Goal: Contribute content

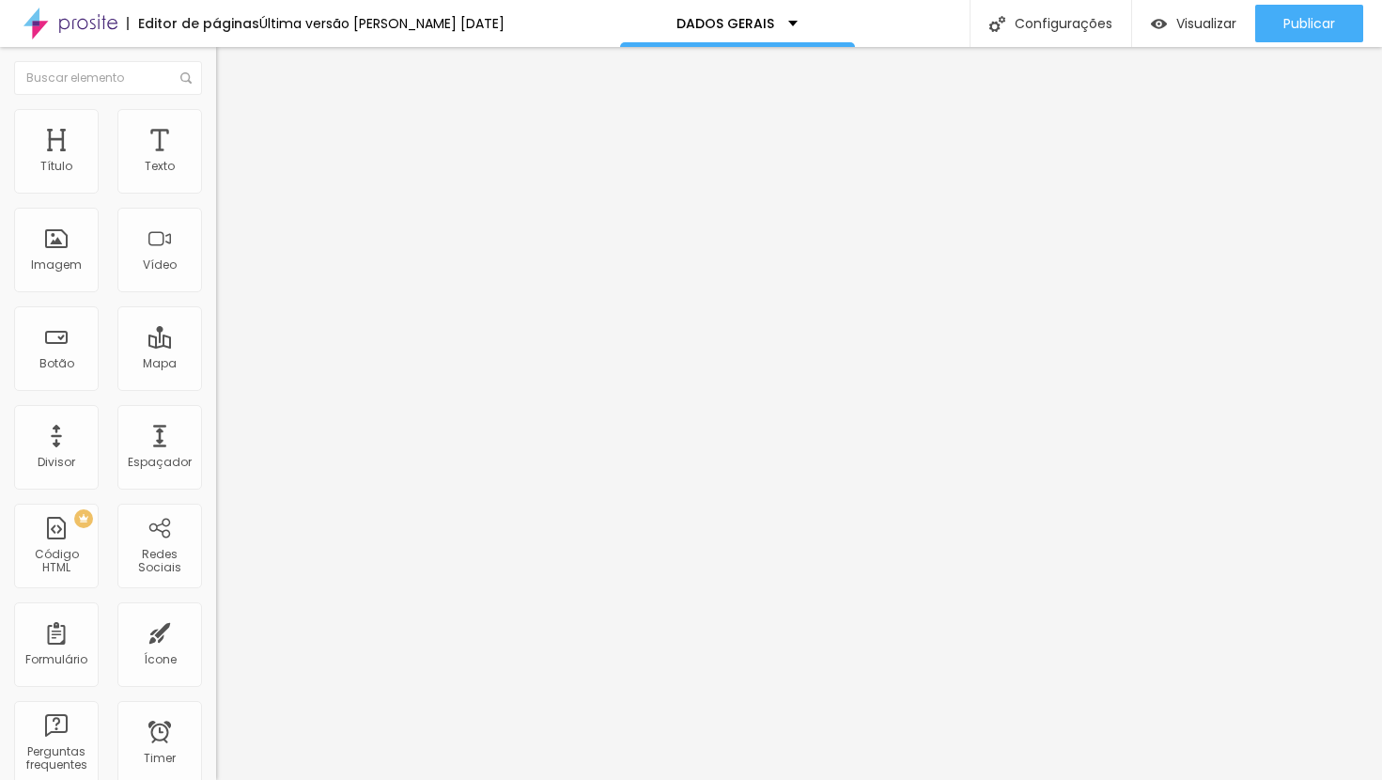
click at [216, 162] on span "Trocar imagem" at bounding box center [267, 154] width 102 height 16
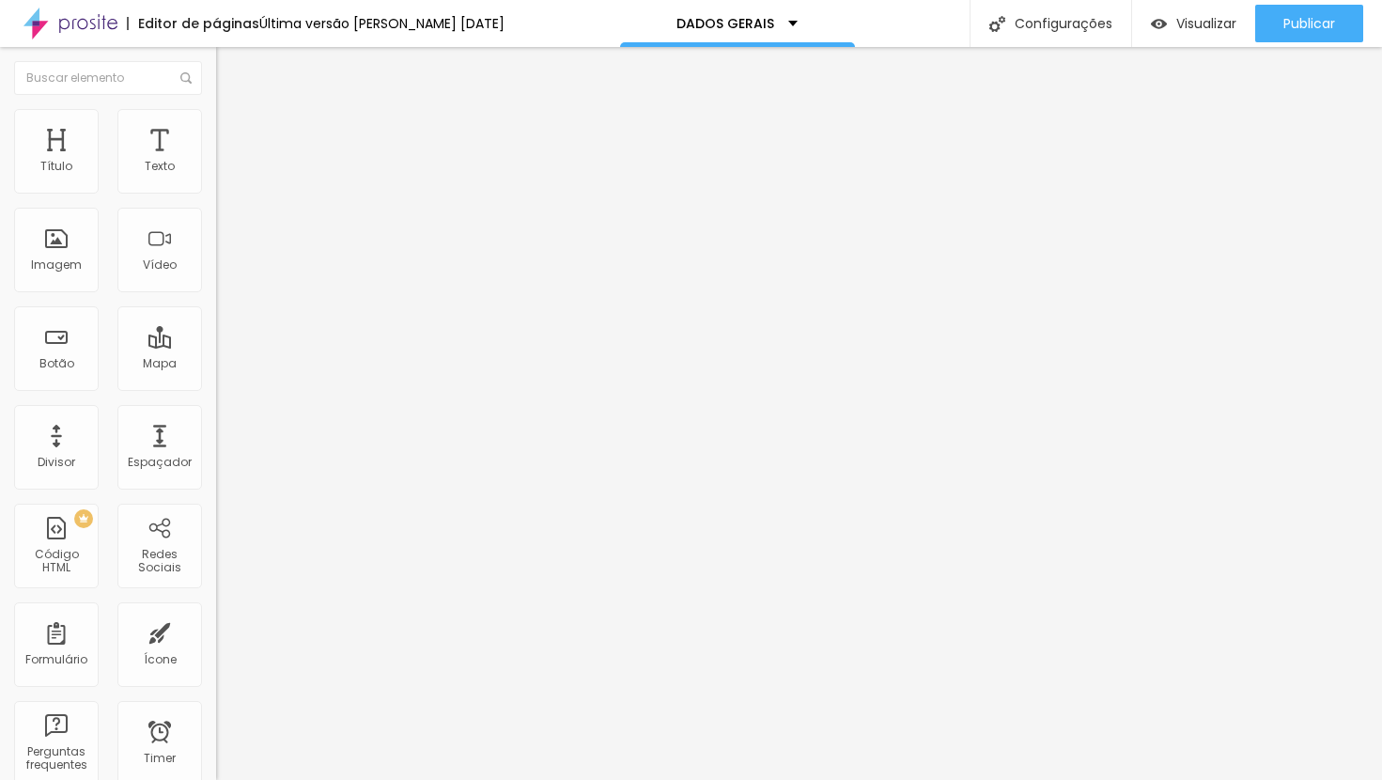
click at [233, 130] on span "Estilo" at bounding box center [247, 122] width 29 height 16
type input "70"
type input "65"
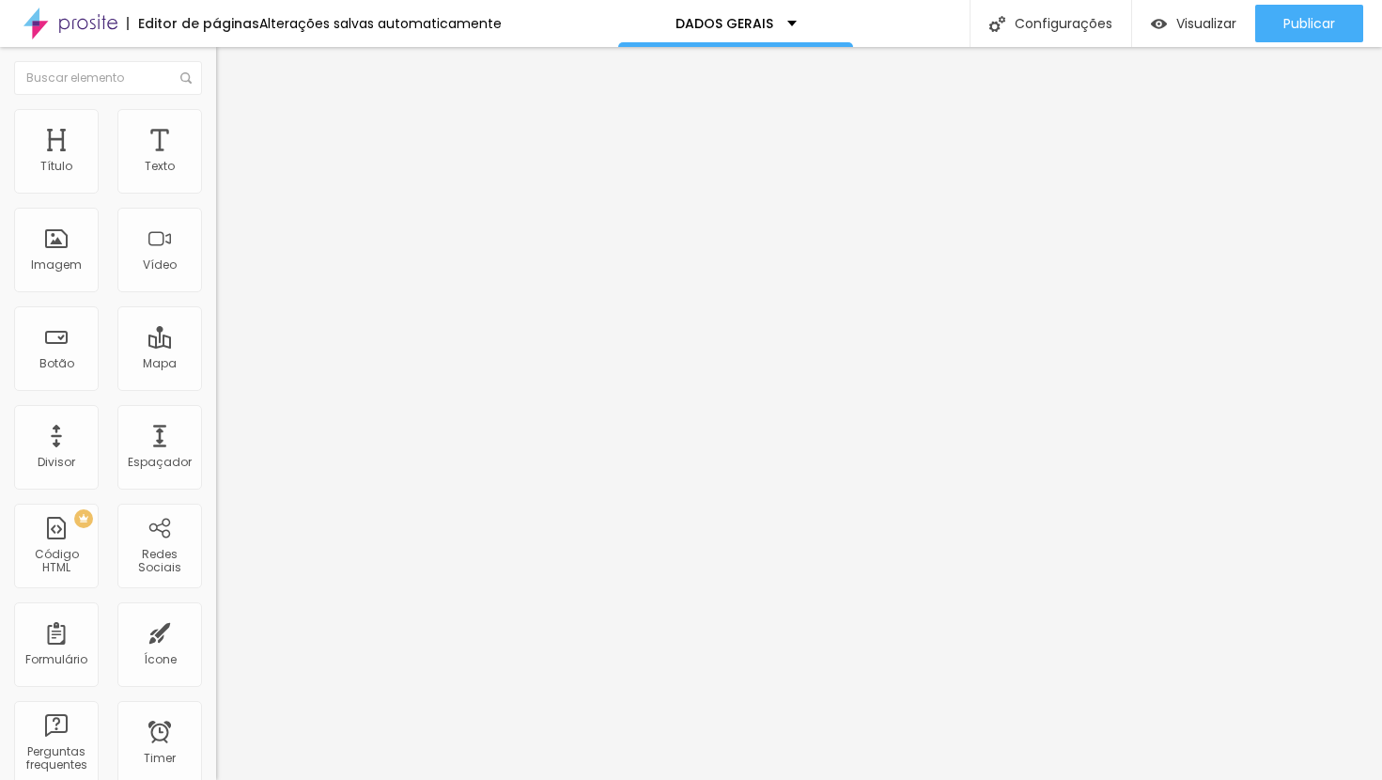
type input "65"
type input "60"
type input "55"
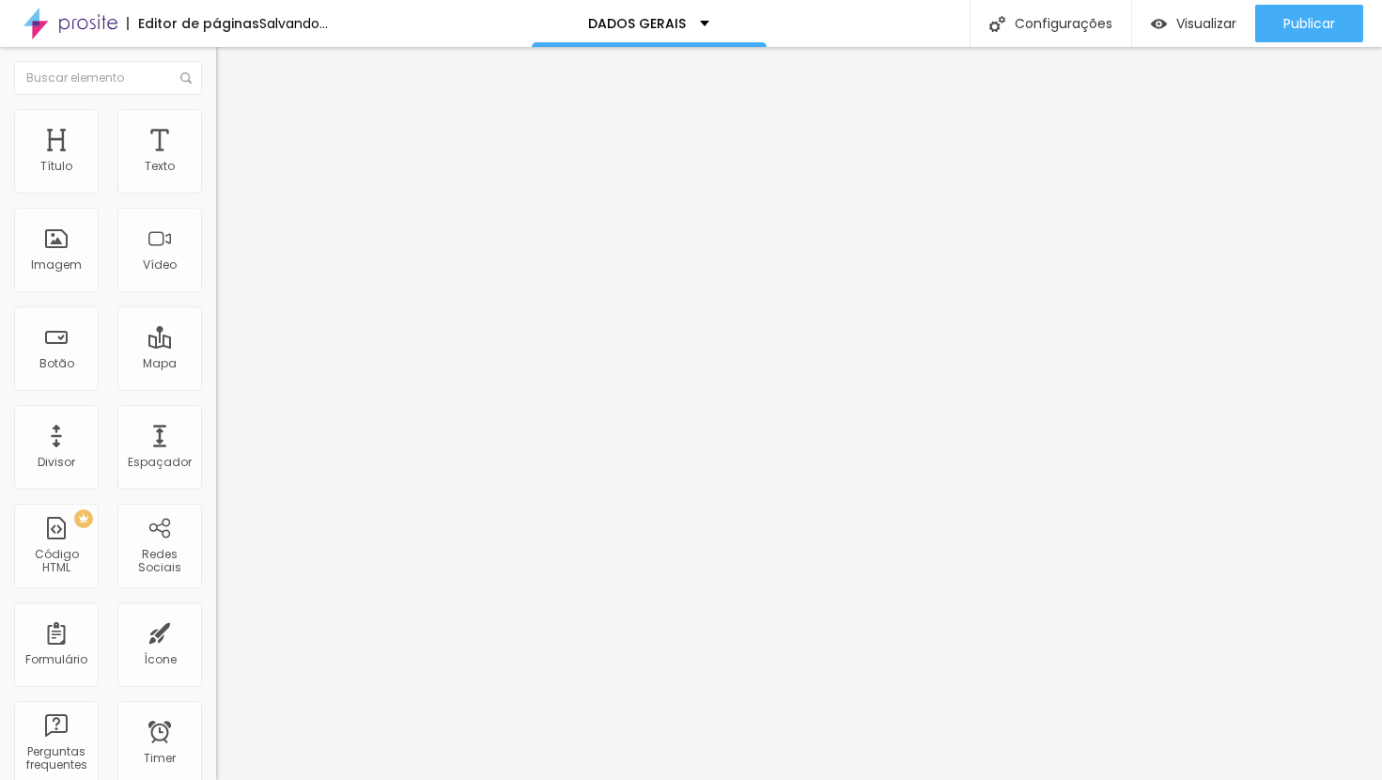
type input "50"
type input "45"
drag, startPoint x: 140, startPoint y: 202, endPoint x: 87, endPoint y: 206, distance: 52.8
type input "45"
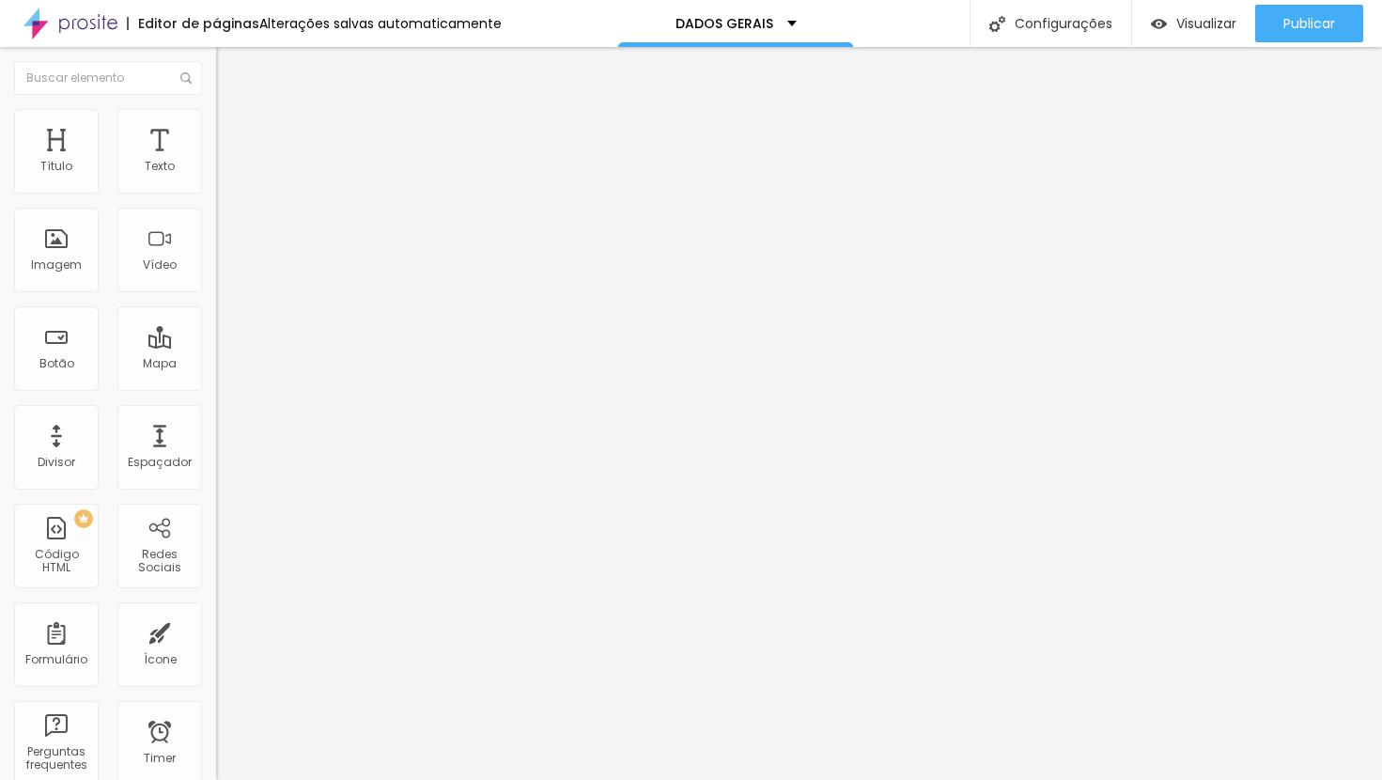
click at [216, 193] on input "range" at bounding box center [276, 185] width 121 height 15
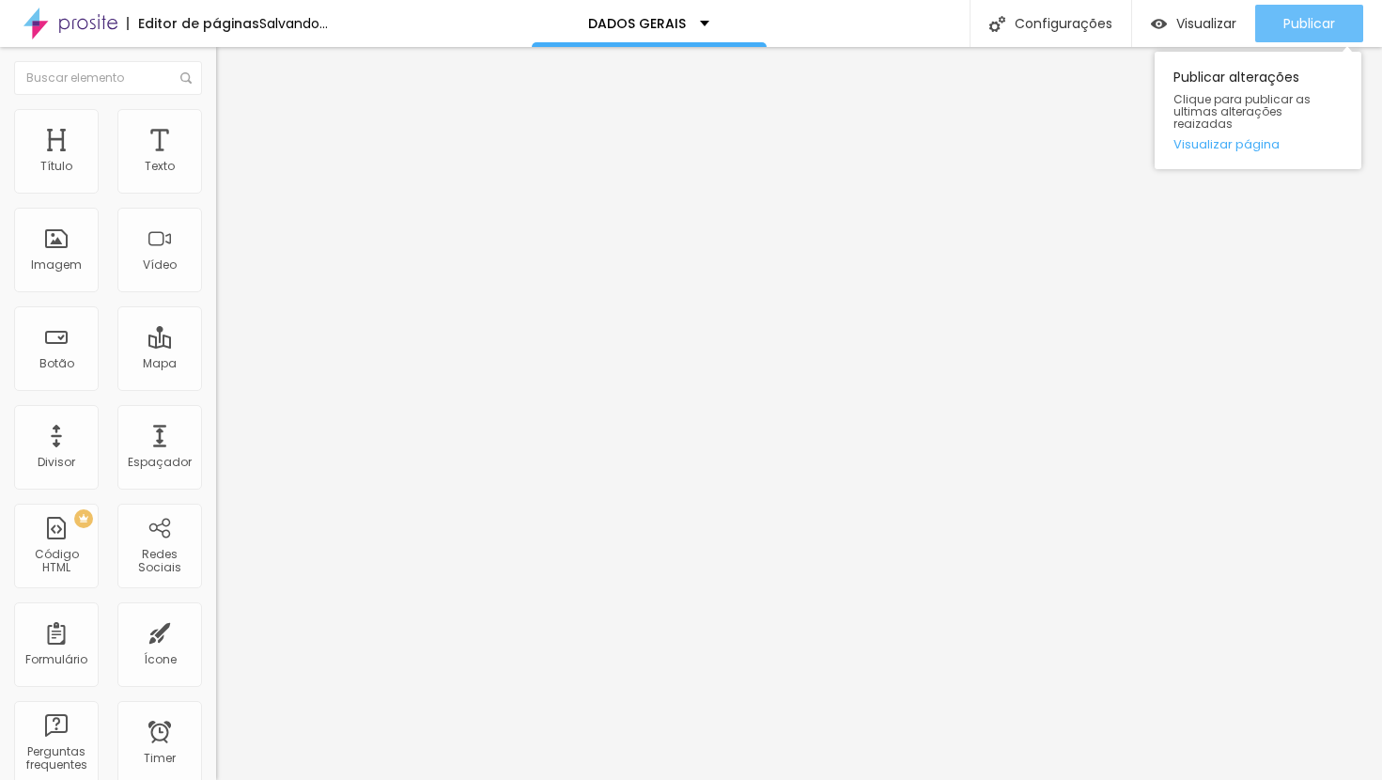
click at [1305, 16] on span "Publicar" at bounding box center [1310, 23] width 52 height 15
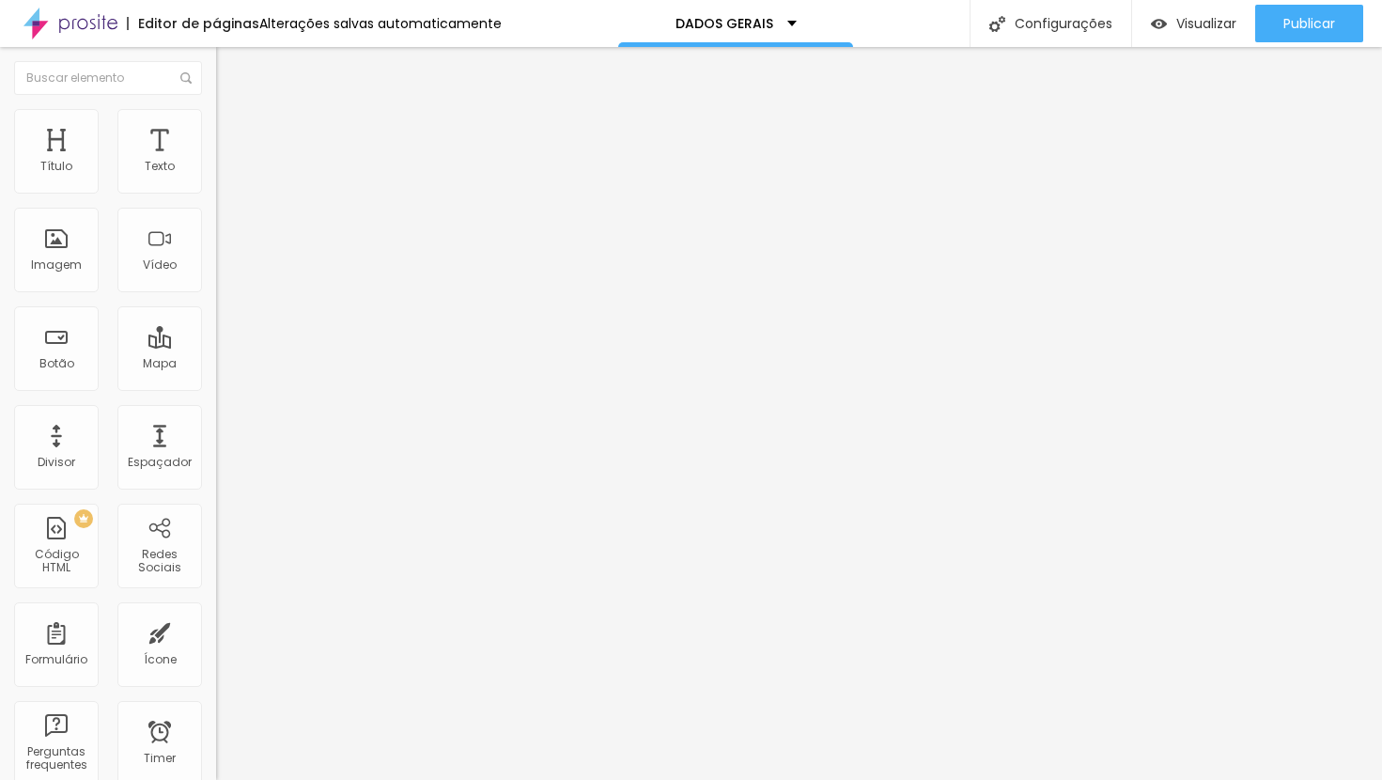
click at [216, 109] on li "Conteúdo" at bounding box center [324, 99] width 216 height 19
click at [216, 162] on span "Trocar imagem" at bounding box center [267, 154] width 102 height 16
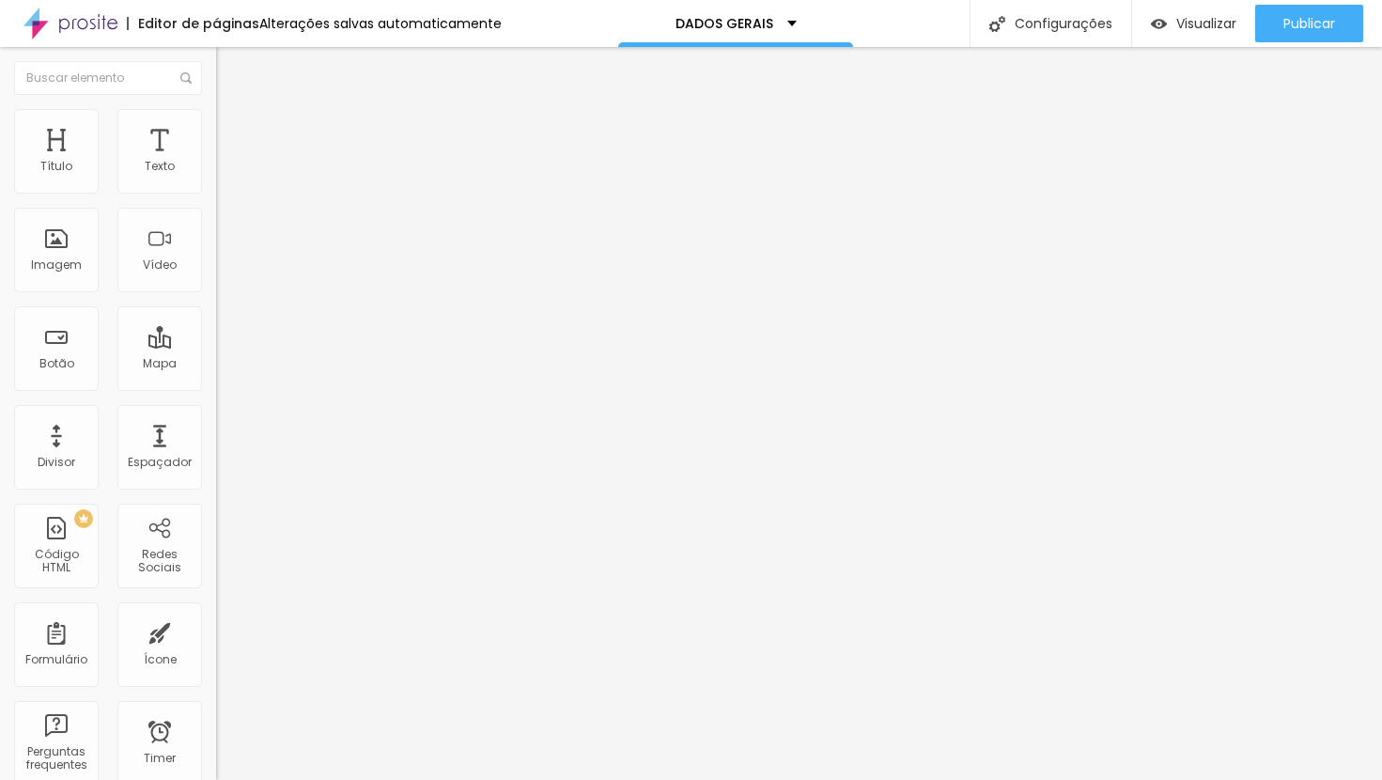
click at [216, 162] on span "Trocar imagem" at bounding box center [267, 154] width 102 height 16
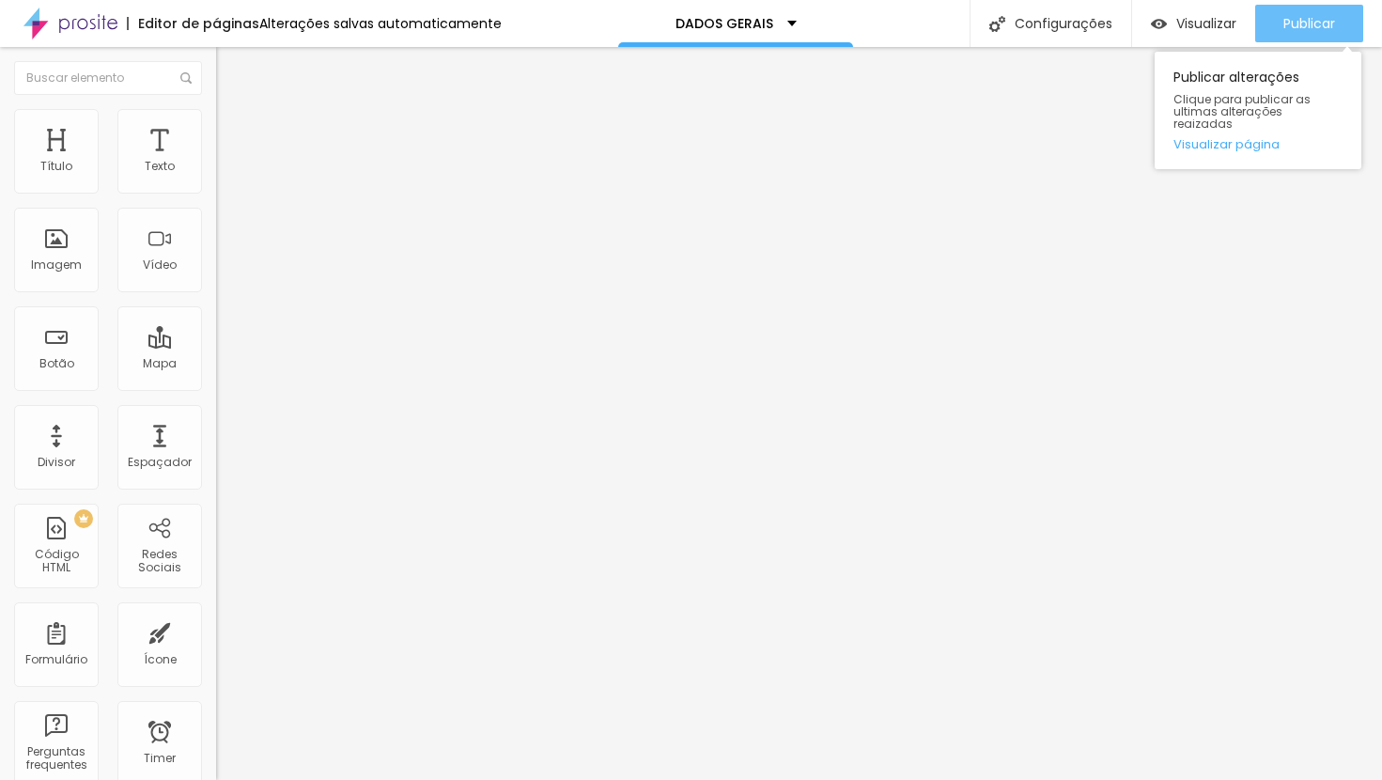
click at [1307, 32] on div "Publicar" at bounding box center [1310, 24] width 52 height 38
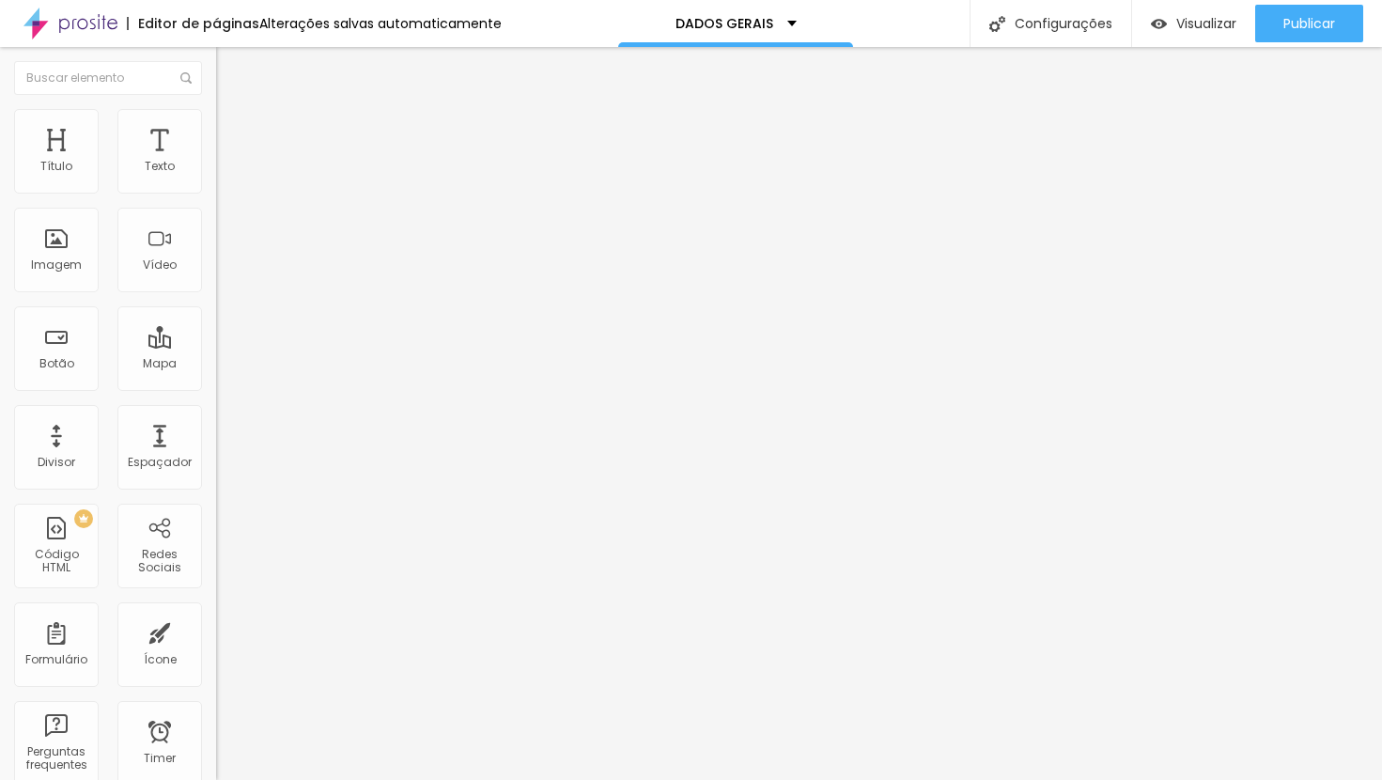
click at [216, 124] on li "Estilo" at bounding box center [324, 118] width 216 height 19
type input "50"
type input "55"
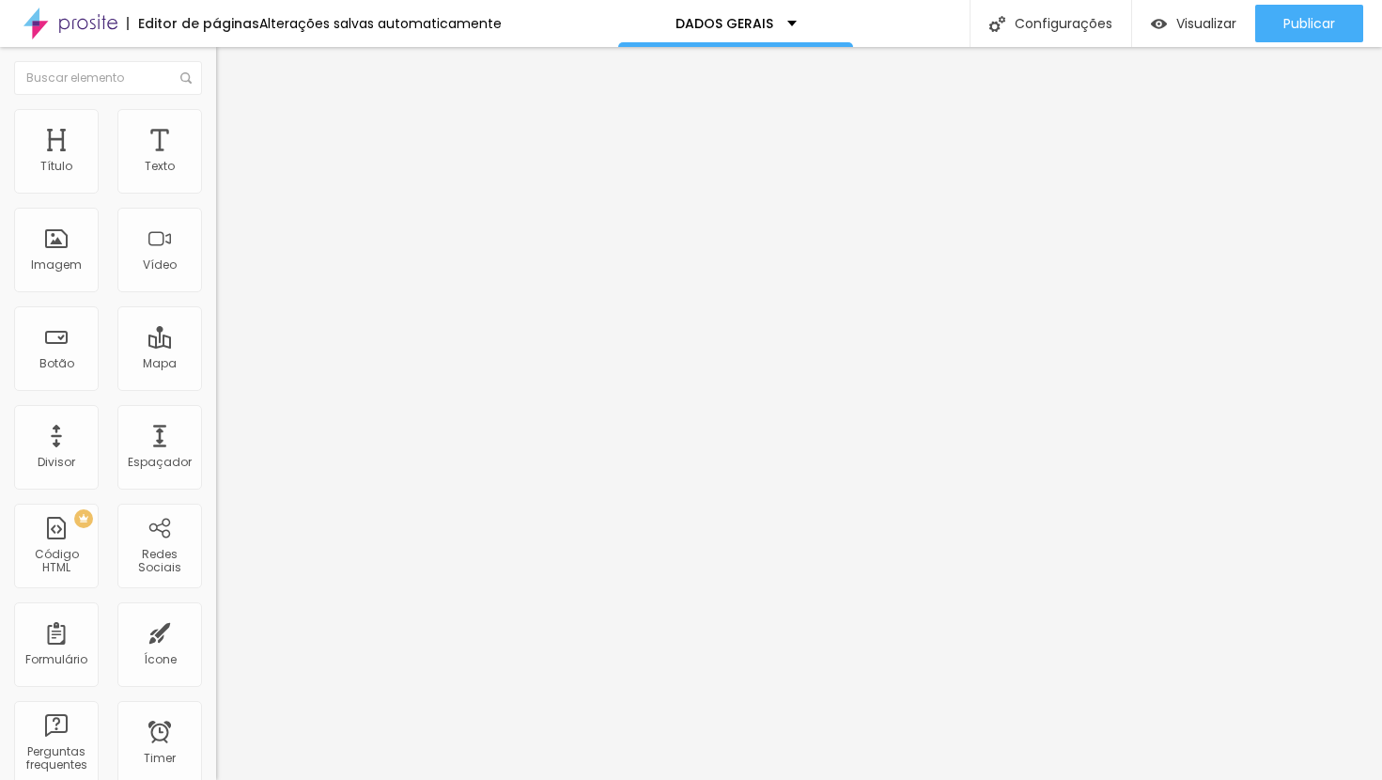
type input "60"
drag, startPoint x: 91, startPoint y: 204, endPoint x: 113, endPoint y: 210, distance: 22.3
type input "60"
click at [216, 193] on input "range" at bounding box center [276, 185] width 121 height 15
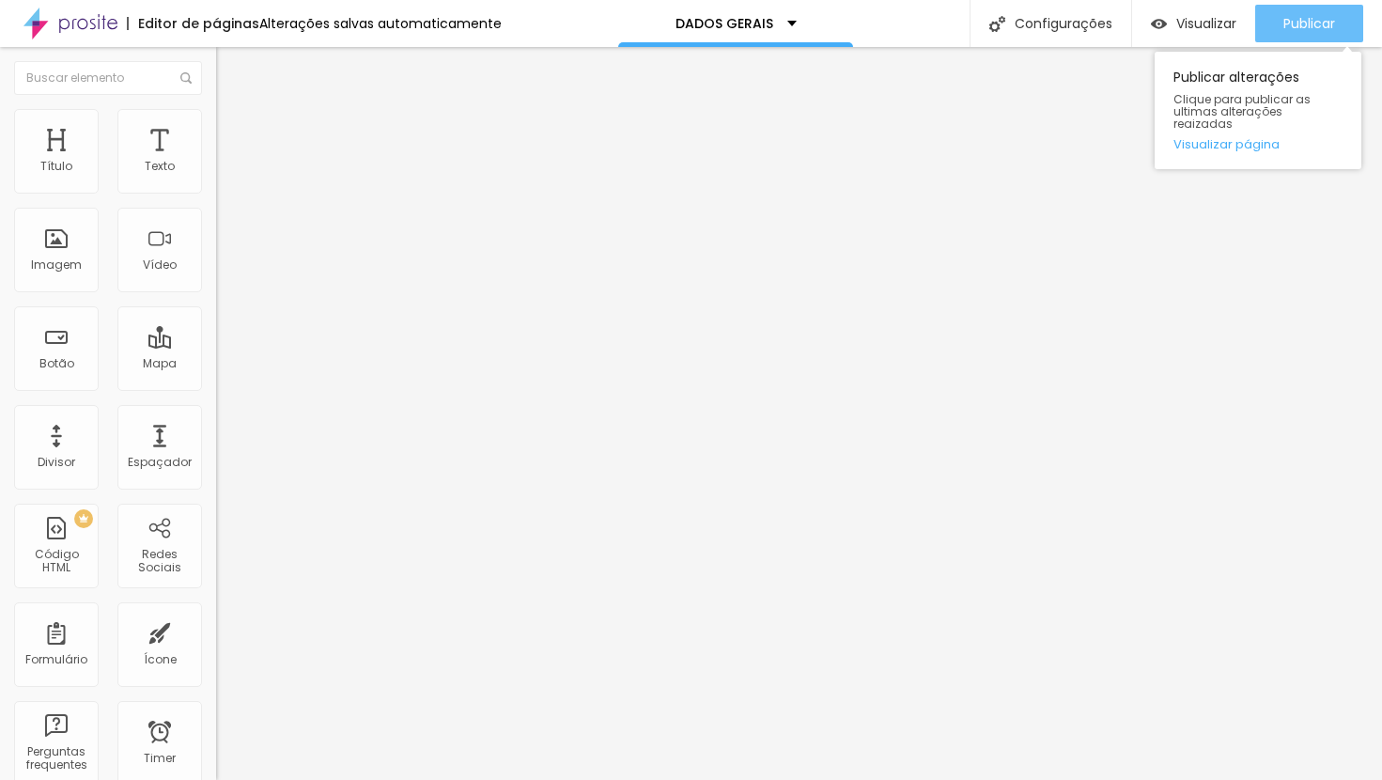
click at [1329, 5] on div "Publicar" at bounding box center [1310, 24] width 52 height 38
click at [1288, 20] on span "Publicar" at bounding box center [1310, 23] width 52 height 15
